Goal: Task Accomplishment & Management: Manage account settings

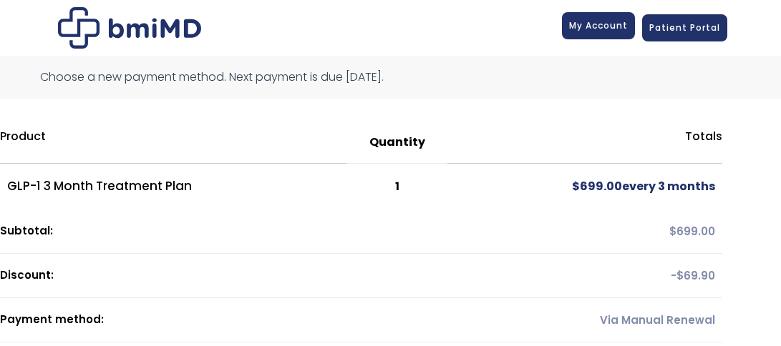
click at [624, 32] on link "My Account" at bounding box center [598, 25] width 73 height 27
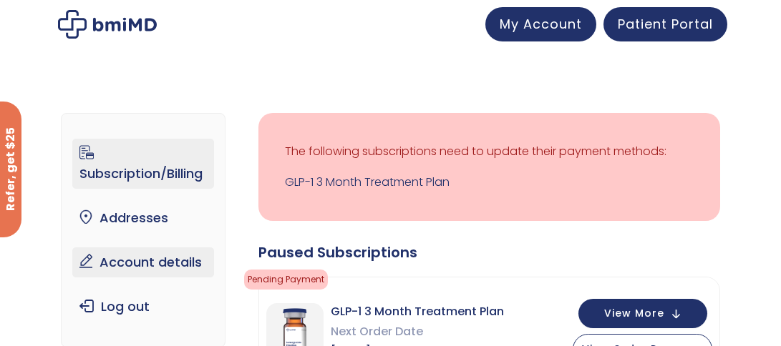
click at [177, 267] on link "Account details" at bounding box center [143, 263] width 142 height 30
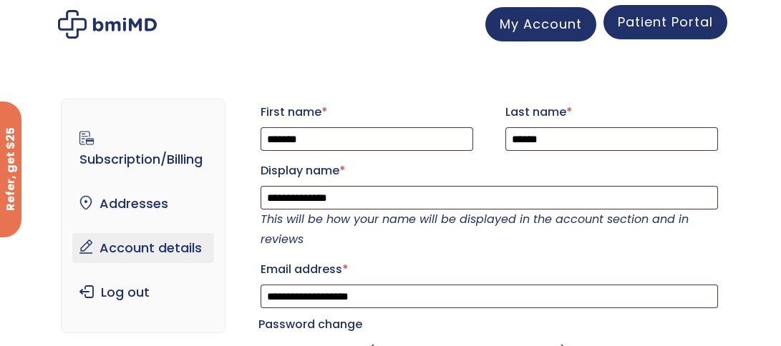
click at [679, 34] on link "Patient Portal" at bounding box center [665, 22] width 124 height 34
